Goal: Find specific page/section: Find specific page/section

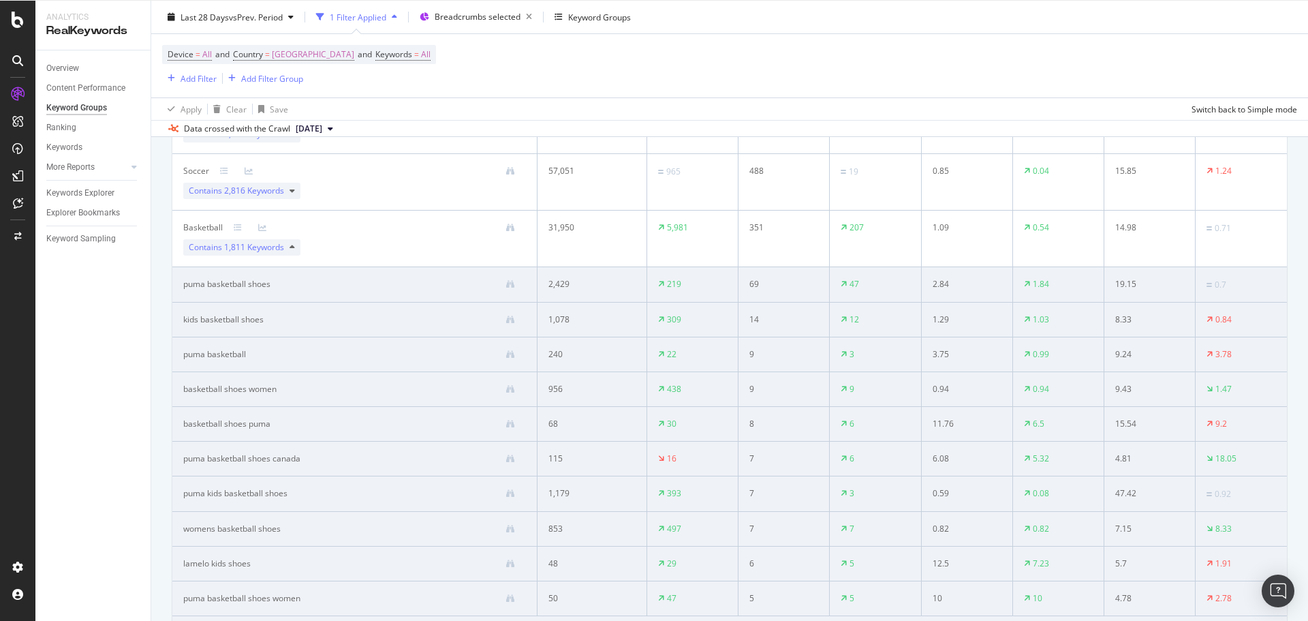
scroll to position [692, 0]
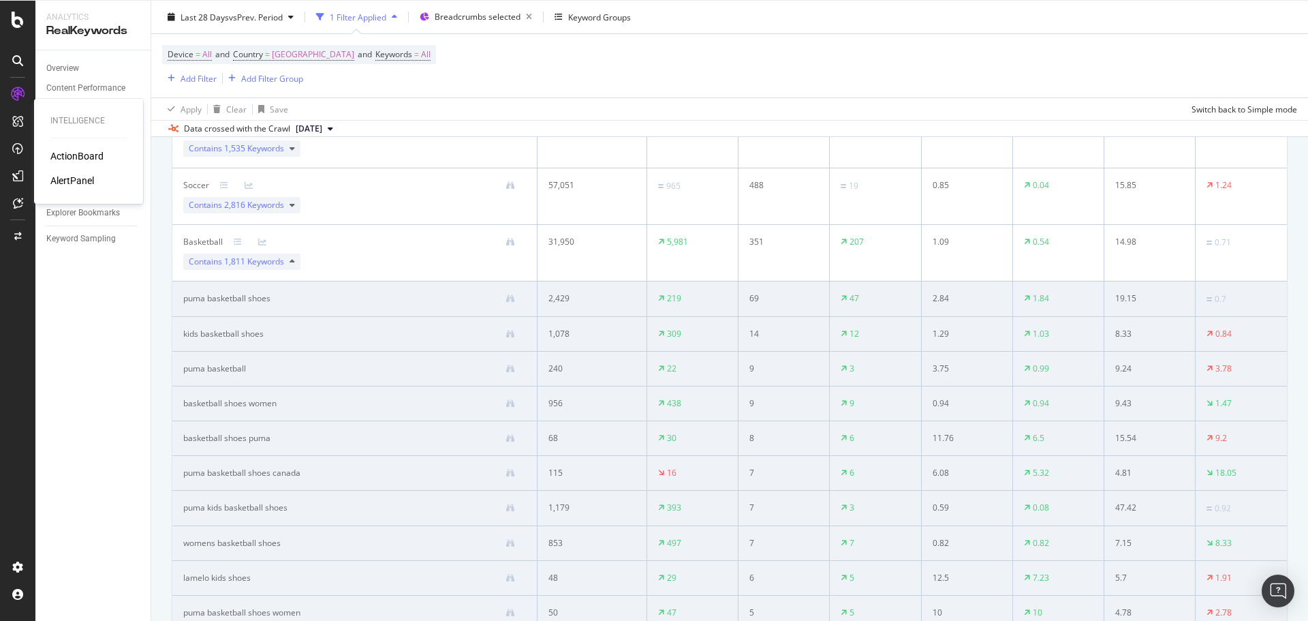
click at [74, 156] on div "ActionBoard" at bounding box center [76, 156] width 53 height 14
